Goal: Task Accomplishment & Management: Complete application form

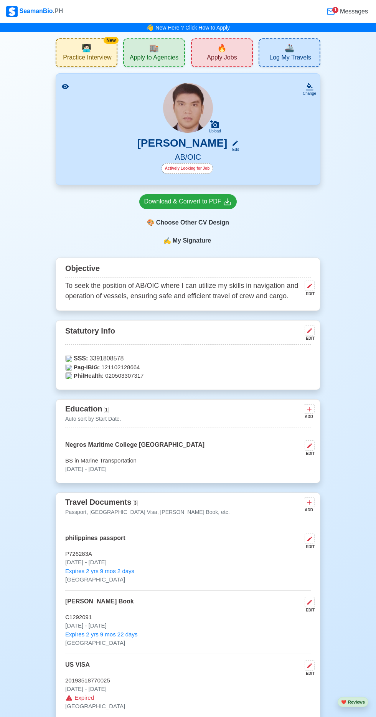
click at [227, 51] on div "🔥 Apply Jobs" at bounding box center [222, 52] width 62 height 29
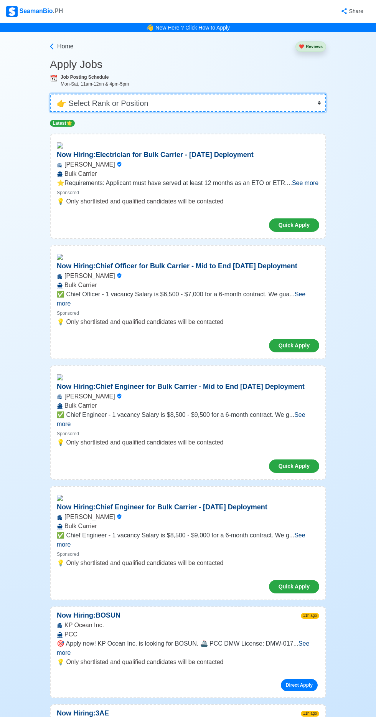
click at [205, 103] on select "👉 Select Rank or Position Master Chief Officer 2nd Officer 3rd Officer Junior O…" at bounding box center [188, 103] width 276 height 18
select select "[PERSON_NAME]"
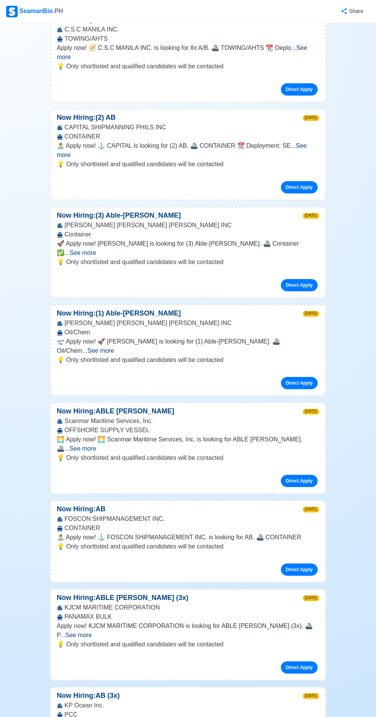
scroll to position [607, 0]
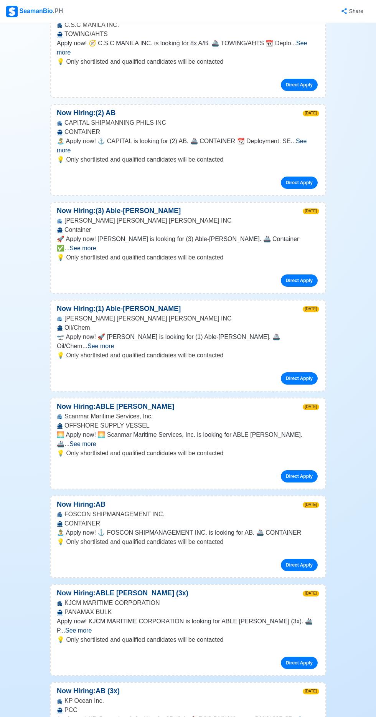
click at [92, 627] on span "See more" at bounding box center [78, 630] width 26 height 7
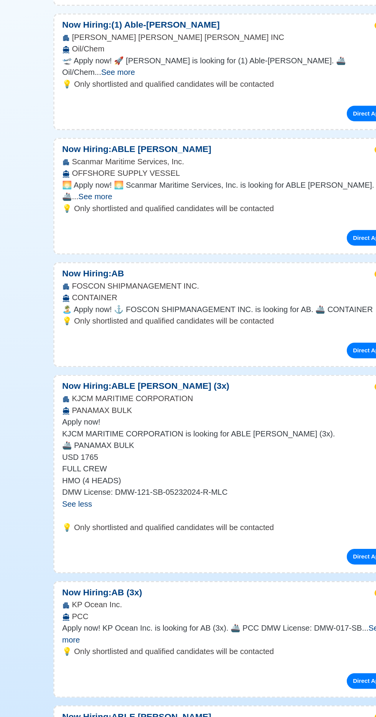
scroll to position [0, 0]
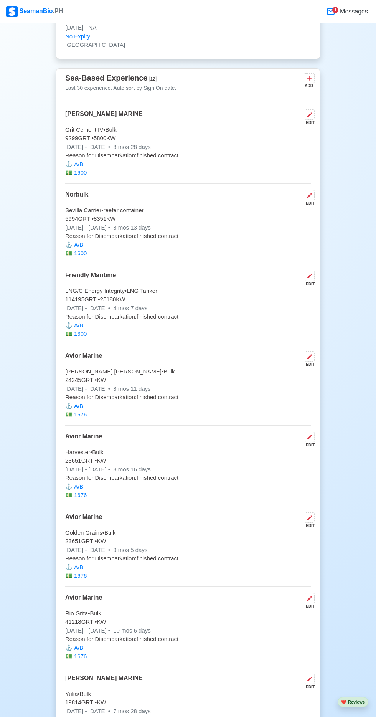
scroll to position [1818, 0]
click at [310, 595] on icon at bounding box center [310, 597] width 5 height 5
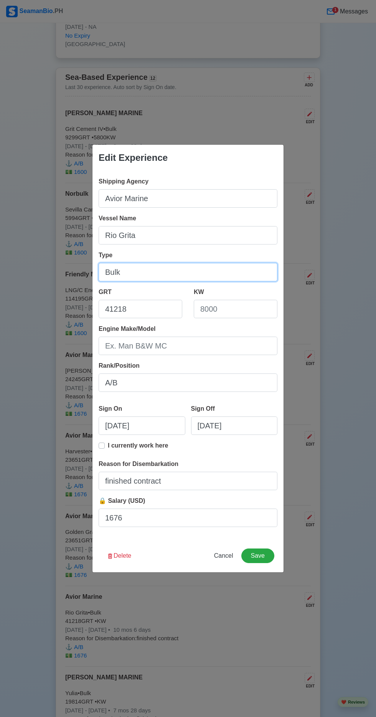
click at [175, 281] on input "Bulk" at bounding box center [188, 272] width 179 height 18
click at [125, 269] on input "Bulk panamax" at bounding box center [188, 272] width 179 height 18
click at [184, 272] on input "Bulk panamax" at bounding box center [188, 272] width 179 height 18
click at [130, 276] on input "Bulk panamax" at bounding box center [188, 272] width 179 height 18
click at [187, 273] on input "Bulk panamax" at bounding box center [188, 272] width 179 height 18
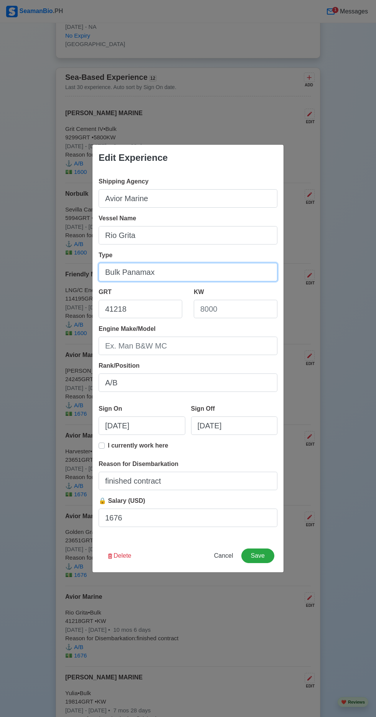
type input "Bulk Panamax"
click at [269, 553] on button "Save" at bounding box center [257, 556] width 33 height 15
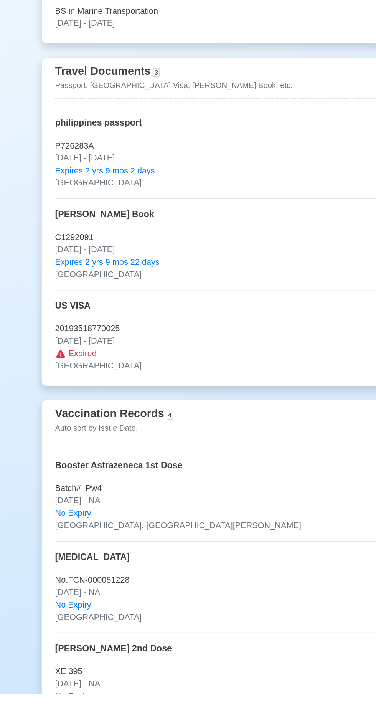
scroll to position [228, 0]
